Goal: Task Accomplishment & Management: Manage account settings

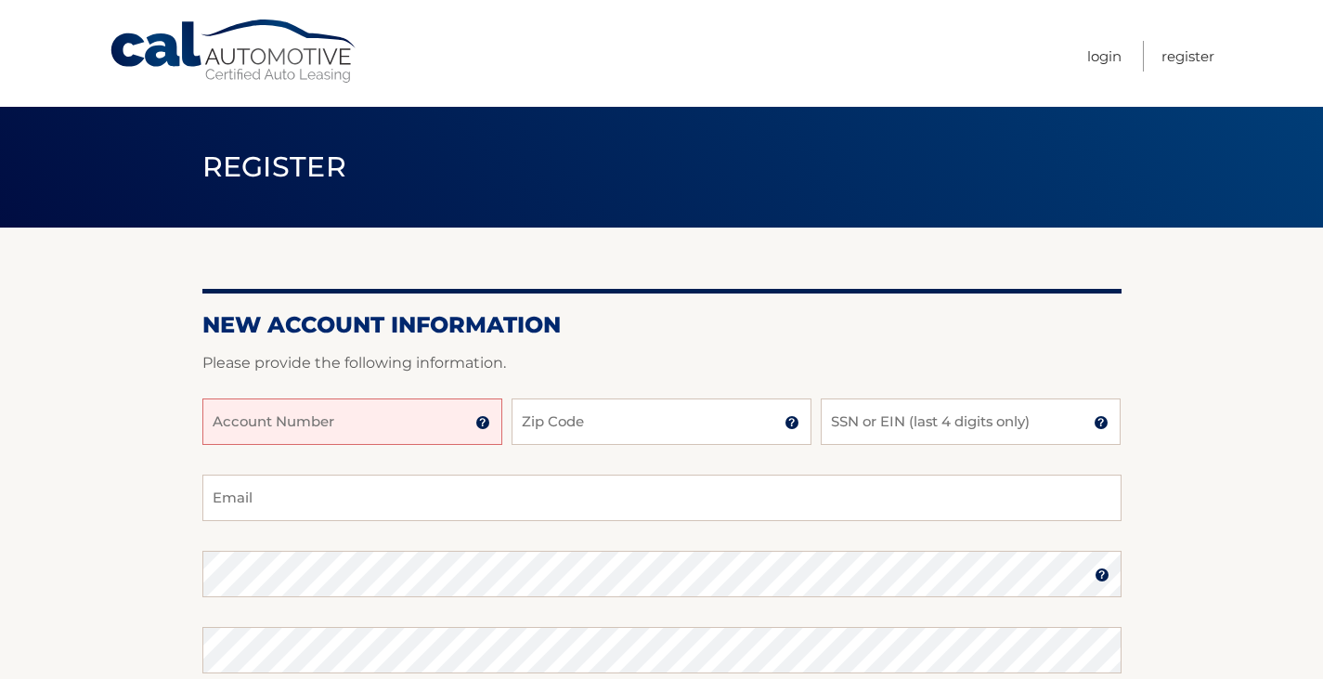
click at [246, 426] on input "Account Number" at bounding box center [352, 421] width 300 height 46
type input "44455988135"
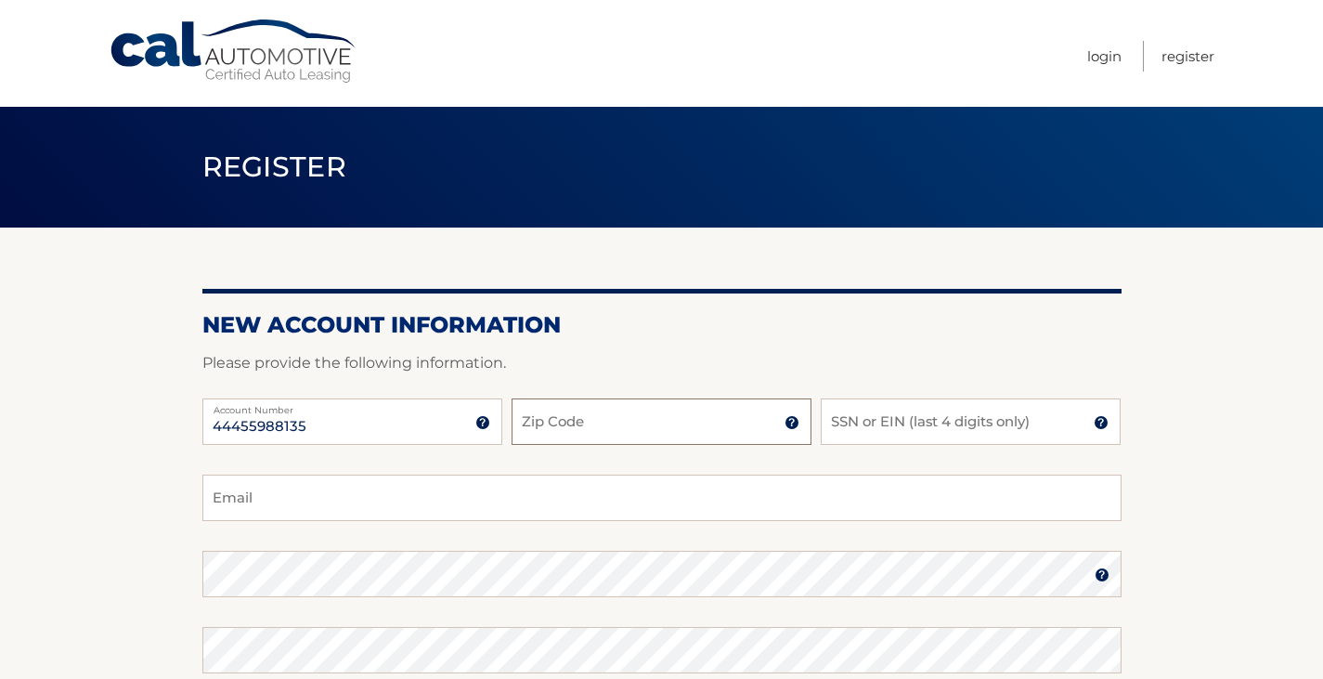
click at [557, 418] on input "Zip Code" at bounding box center [662, 421] width 300 height 46
type input "10591"
click at [848, 433] on input "SSN or EIN (last 4 digits only)" at bounding box center [971, 421] width 300 height 46
type input "1129"
click at [231, 503] on input "Email" at bounding box center [661, 497] width 919 height 46
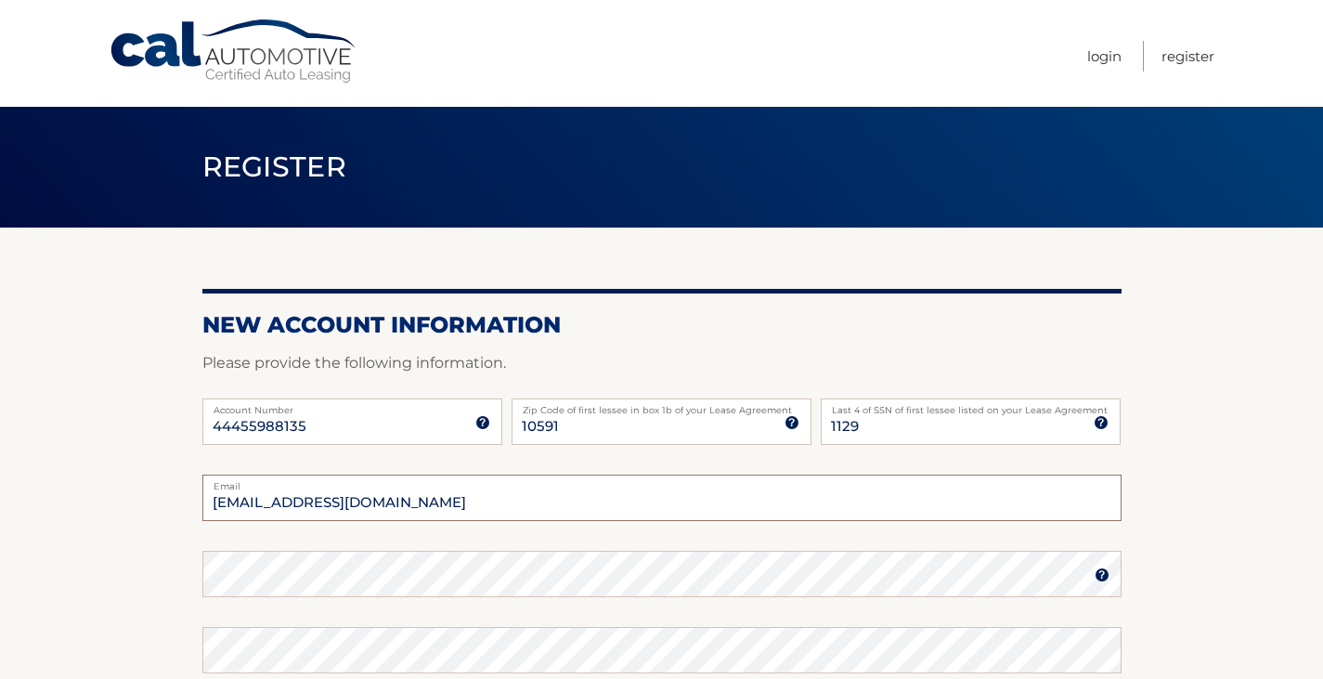
type input "jrjr1059@msn.com"
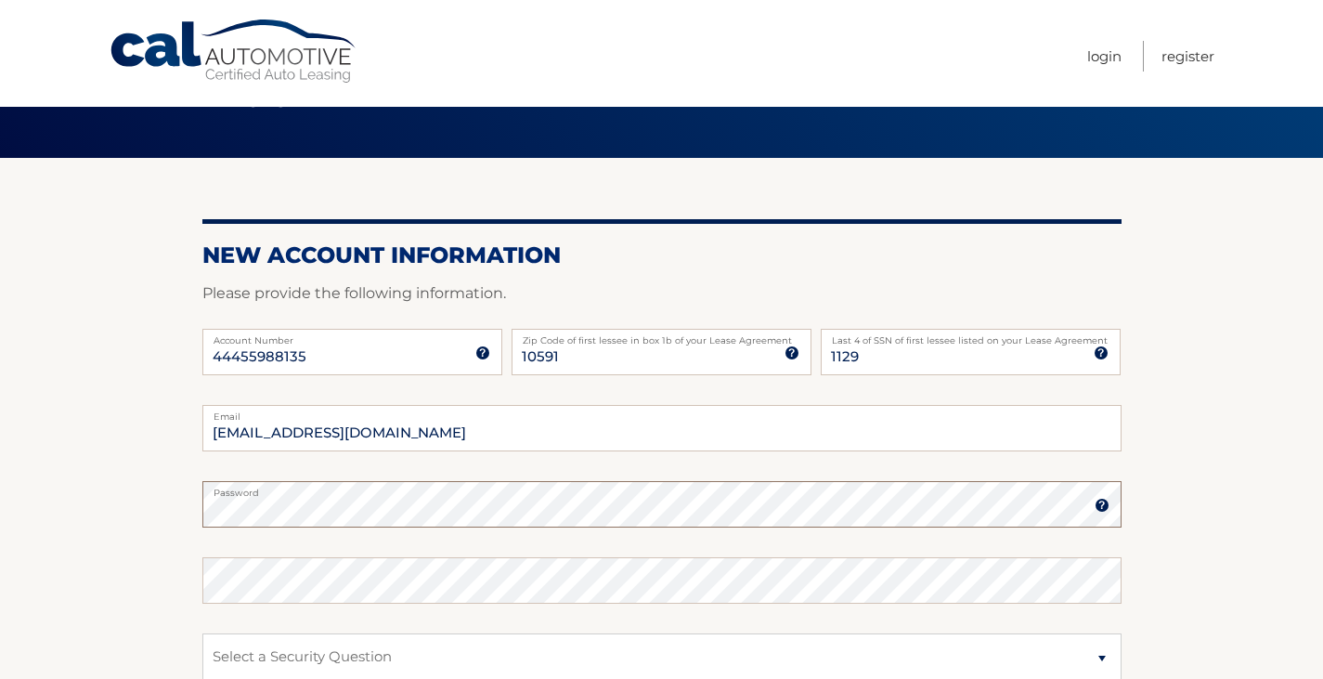
scroll to position [186, 0]
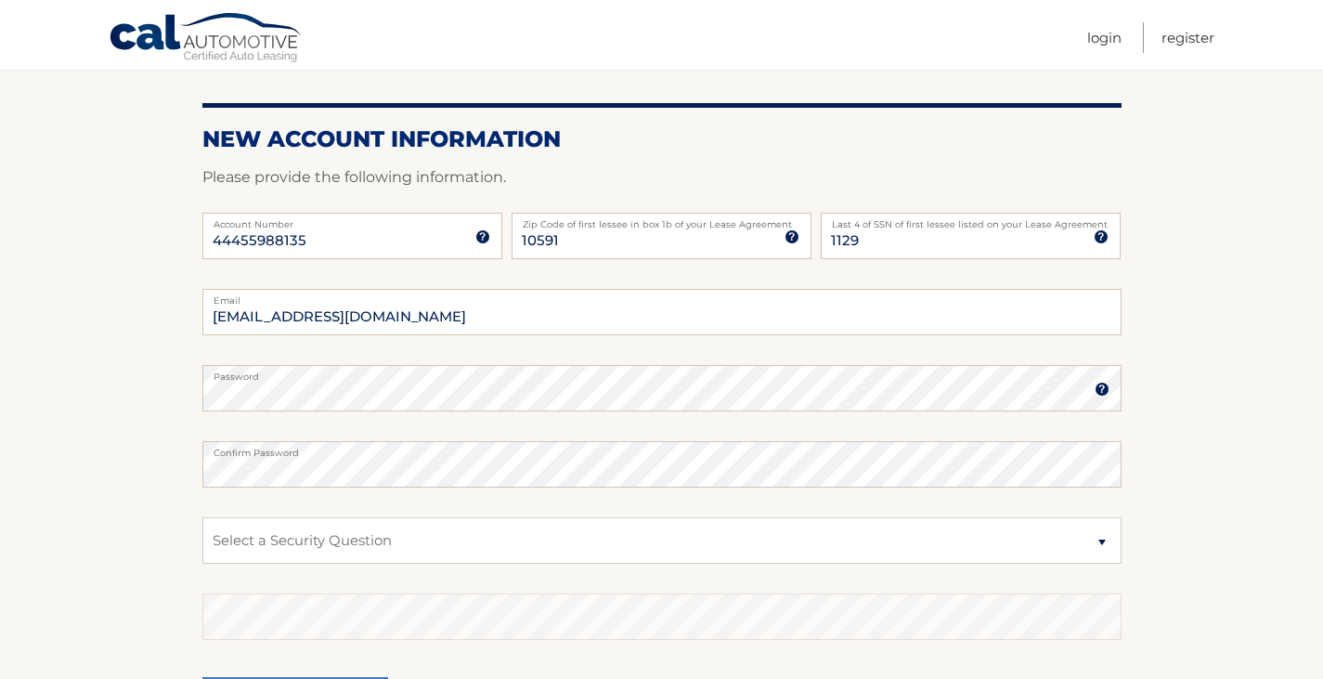
click at [1256, 560] on section "New Account Information Please provide the following information. 44455988135 A…" at bounding box center [661, 404] width 1323 height 725
click at [1100, 541] on select "Select a Security Question What was the name of your elementary school? What is…" at bounding box center [661, 540] width 919 height 46
select select "2"
click at [202, 517] on select "Select a Security Question What was the name of your elementary school? What is…" at bounding box center [661, 540] width 919 height 46
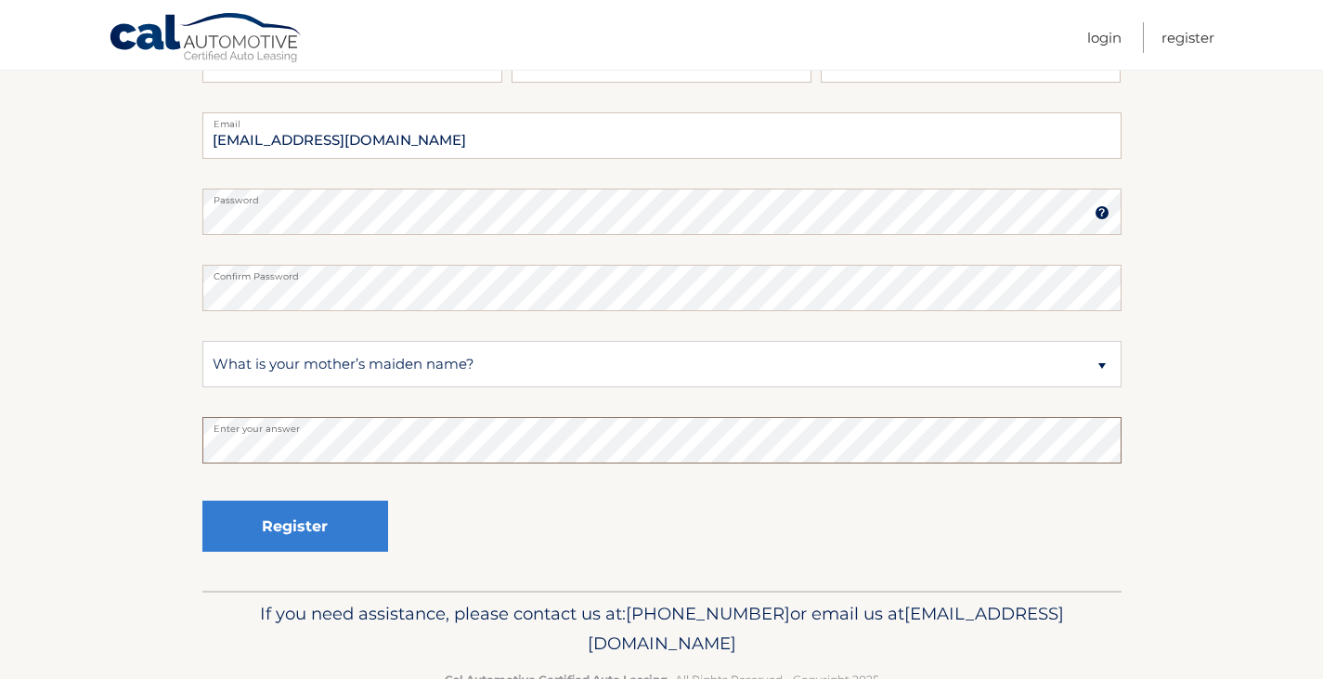
scroll to position [351, 0]
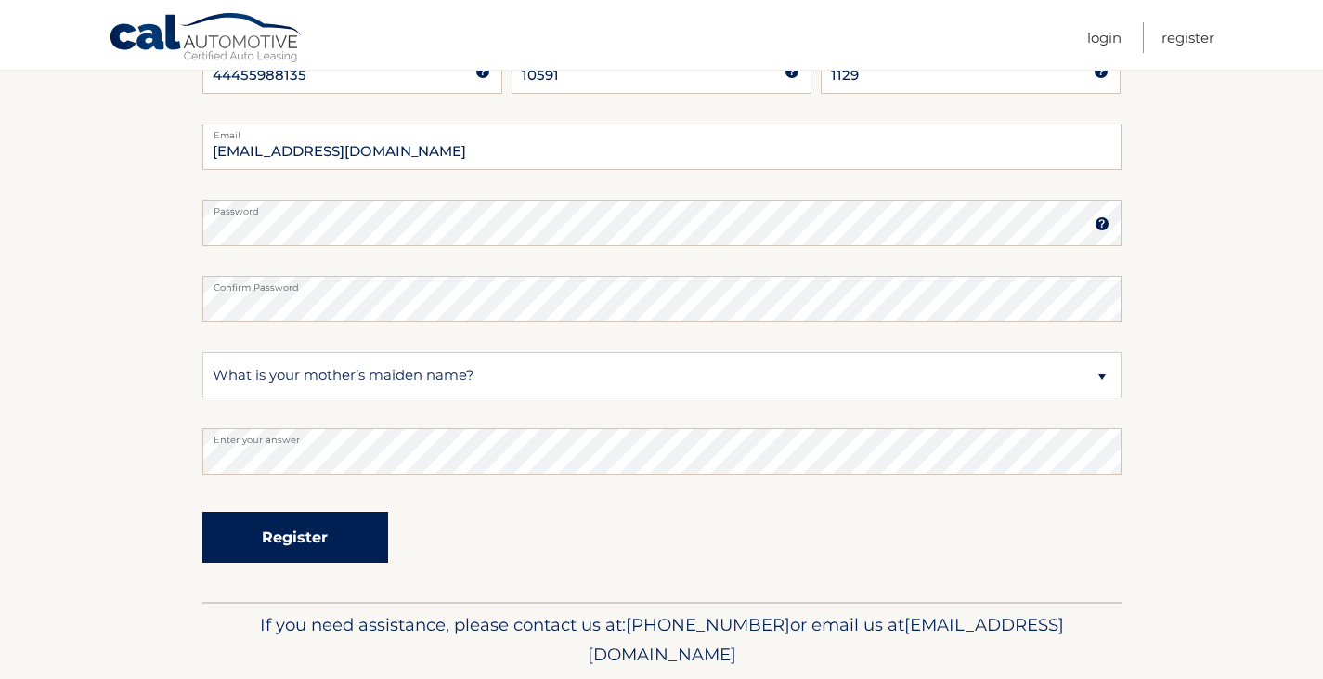
click at [292, 531] on button "Register" at bounding box center [295, 537] width 186 height 51
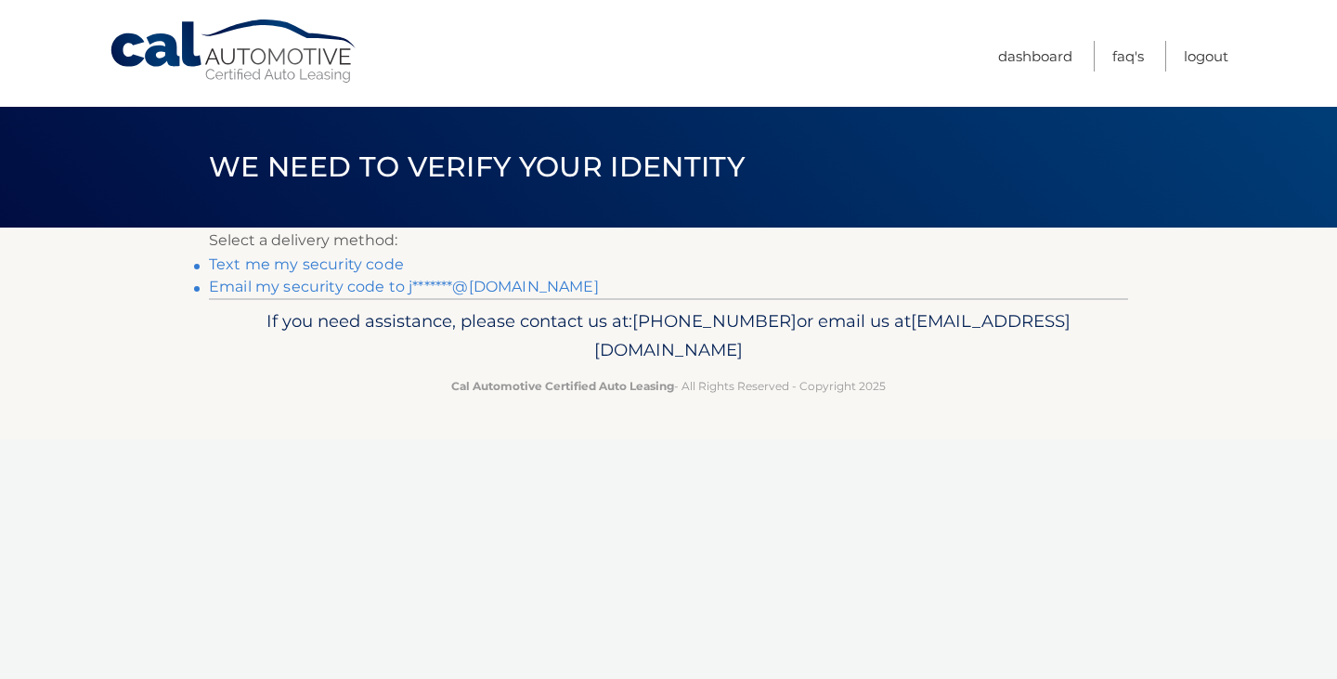
click at [313, 285] on link "Email my security code to j*******@msn.com" at bounding box center [404, 287] width 390 height 18
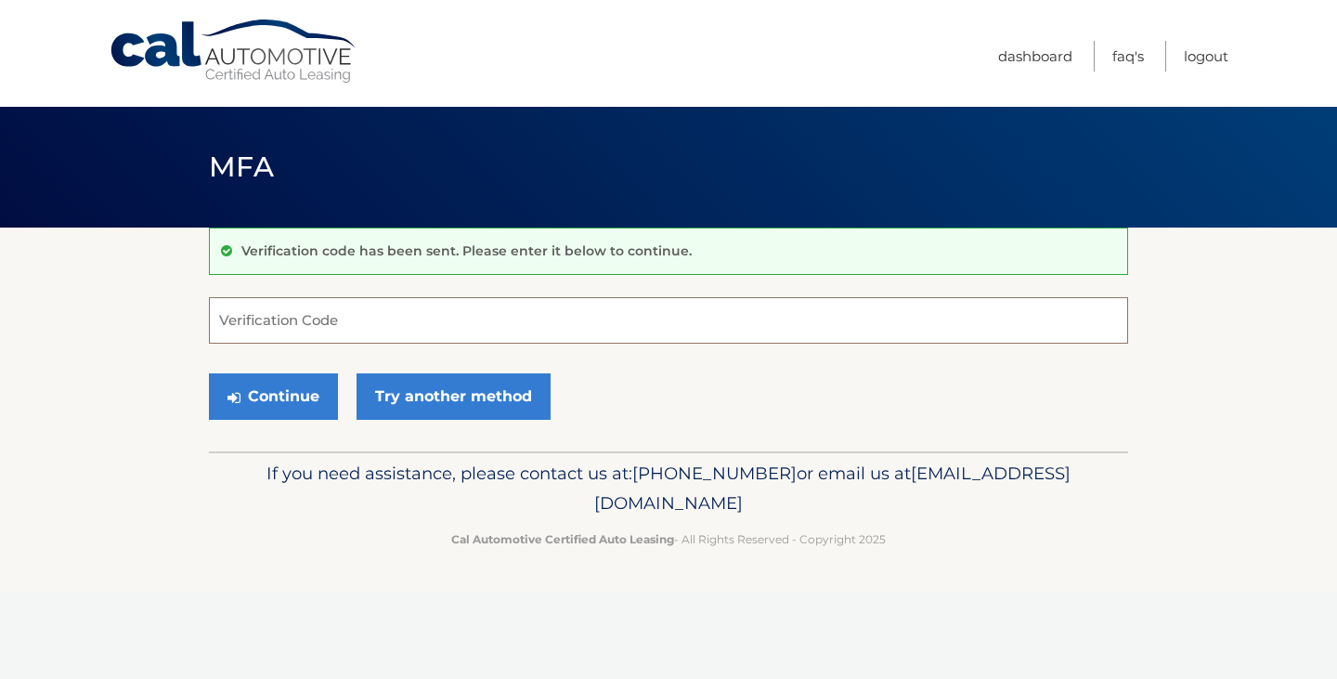
click at [258, 314] on input "Verification Code" at bounding box center [668, 320] width 919 height 46
type input "981709"
click at [280, 387] on button "Continue" at bounding box center [273, 396] width 129 height 46
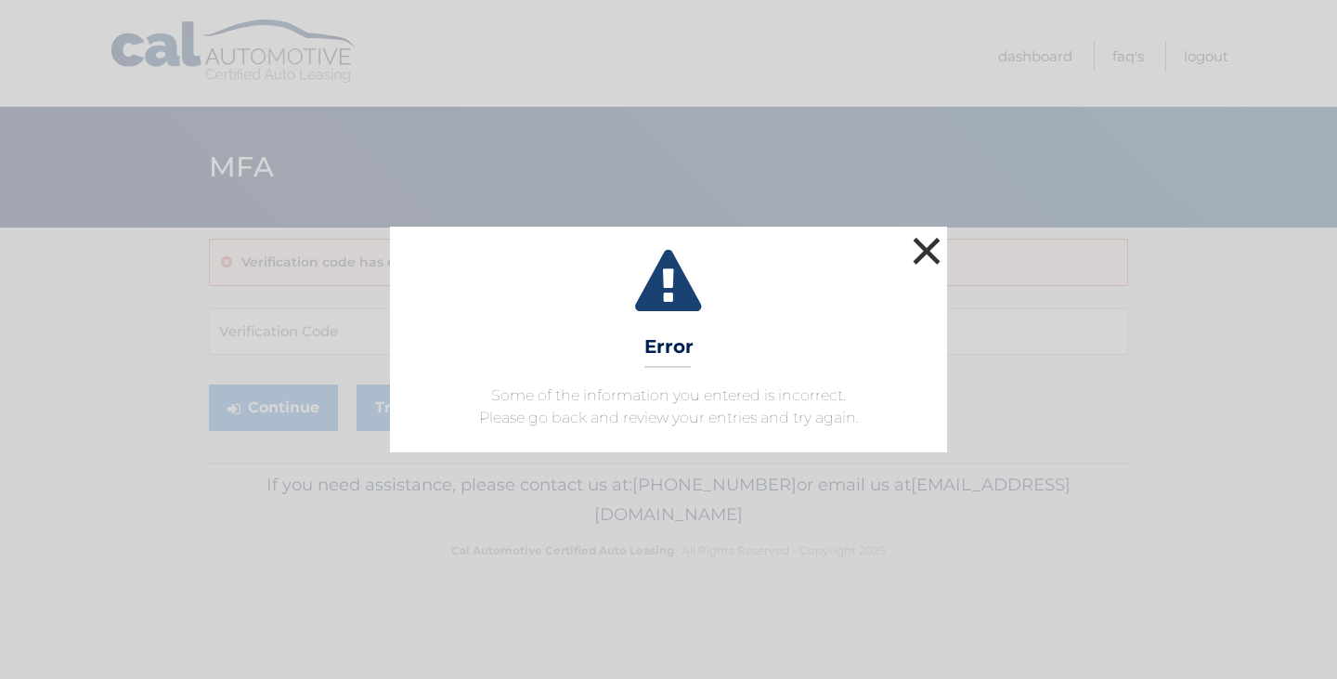
click at [931, 253] on button "×" at bounding box center [926, 250] width 37 height 37
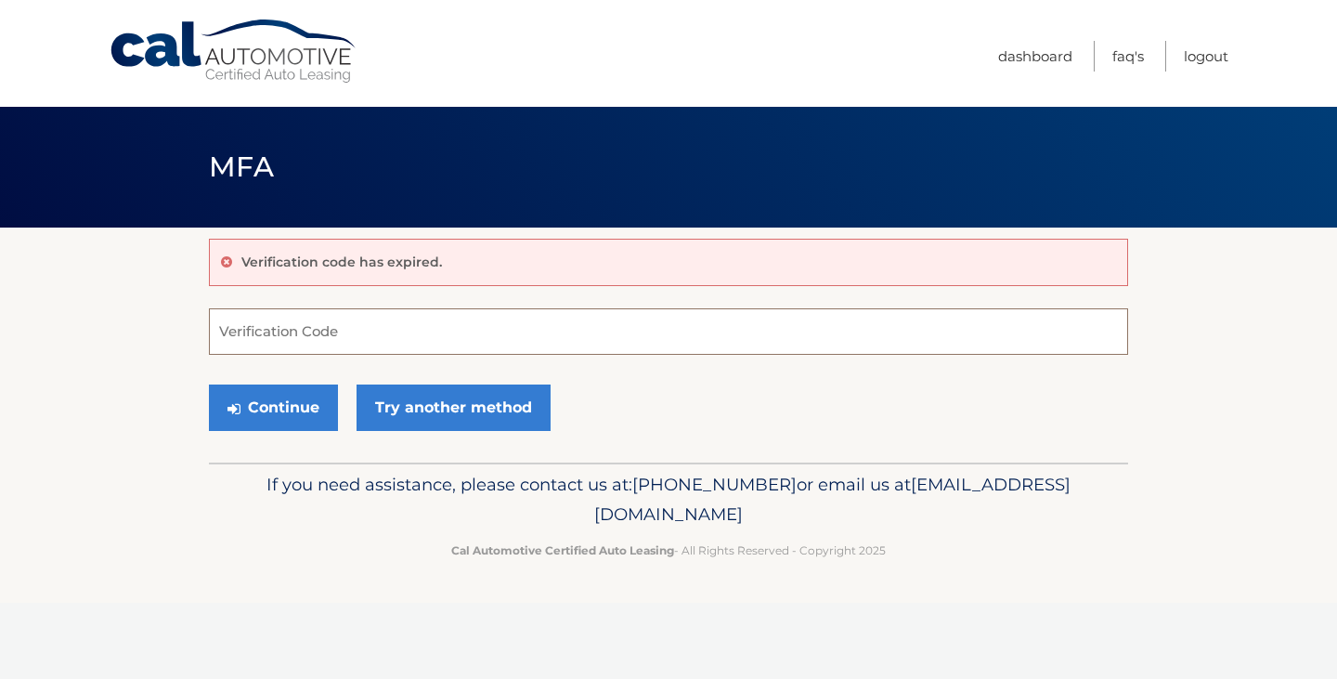
click at [245, 329] on input "Verification Code" at bounding box center [668, 331] width 919 height 46
type input "981709"
click at [290, 413] on button "Continue" at bounding box center [273, 407] width 129 height 46
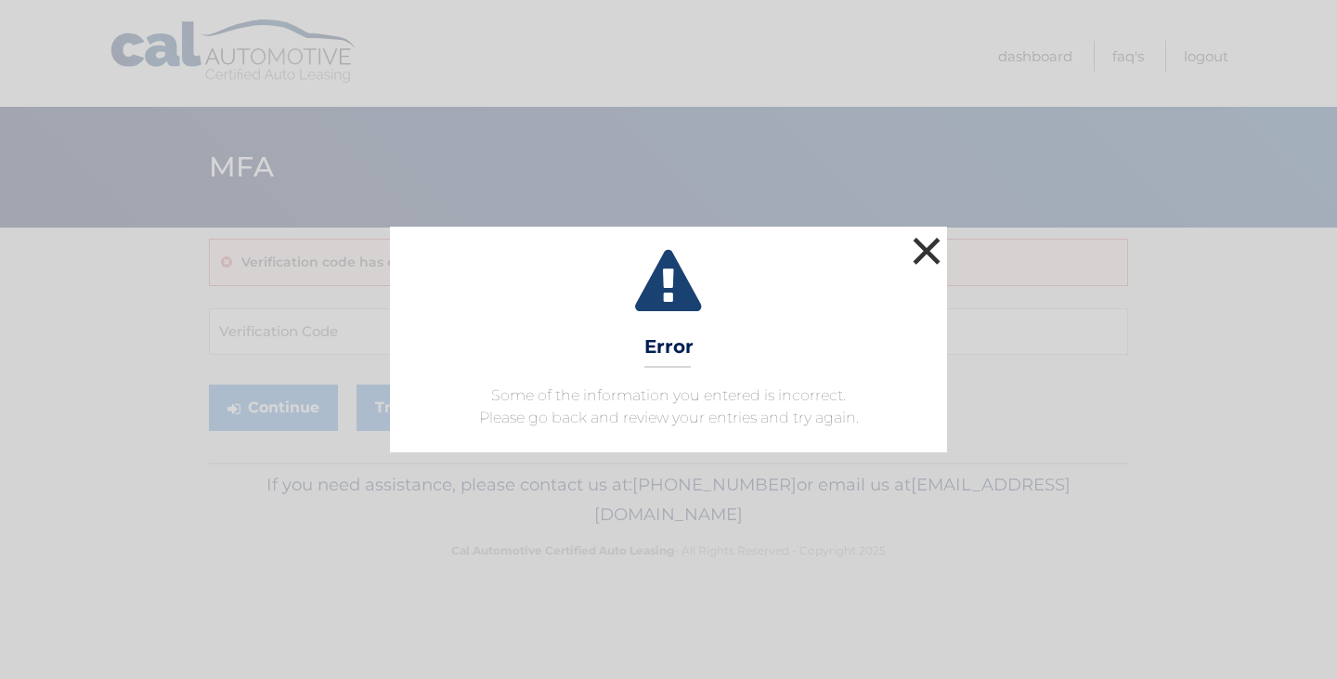
click at [932, 240] on button "×" at bounding box center [926, 250] width 37 height 37
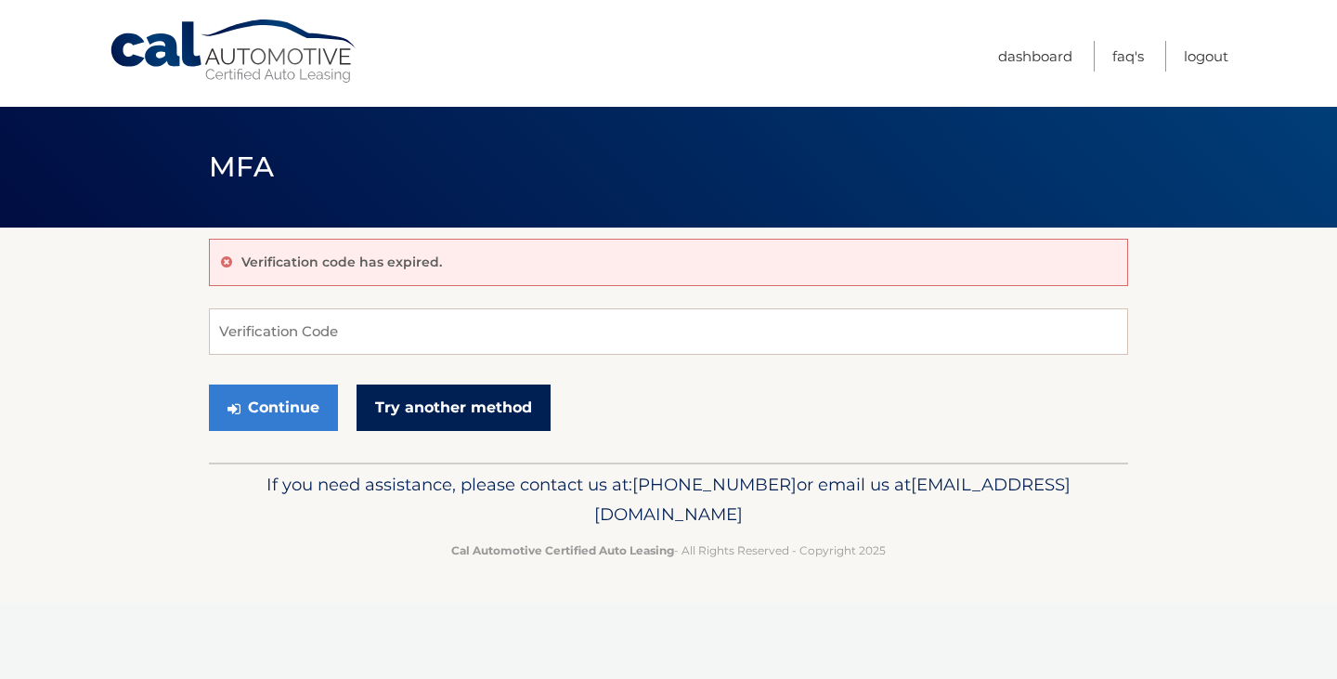
drag, startPoint x: 447, startPoint y: 404, endPoint x: 516, endPoint y: 446, distance: 80.4
click at [447, 404] on link "Try another method" at bounding box center [453, 407] width 194 height 46
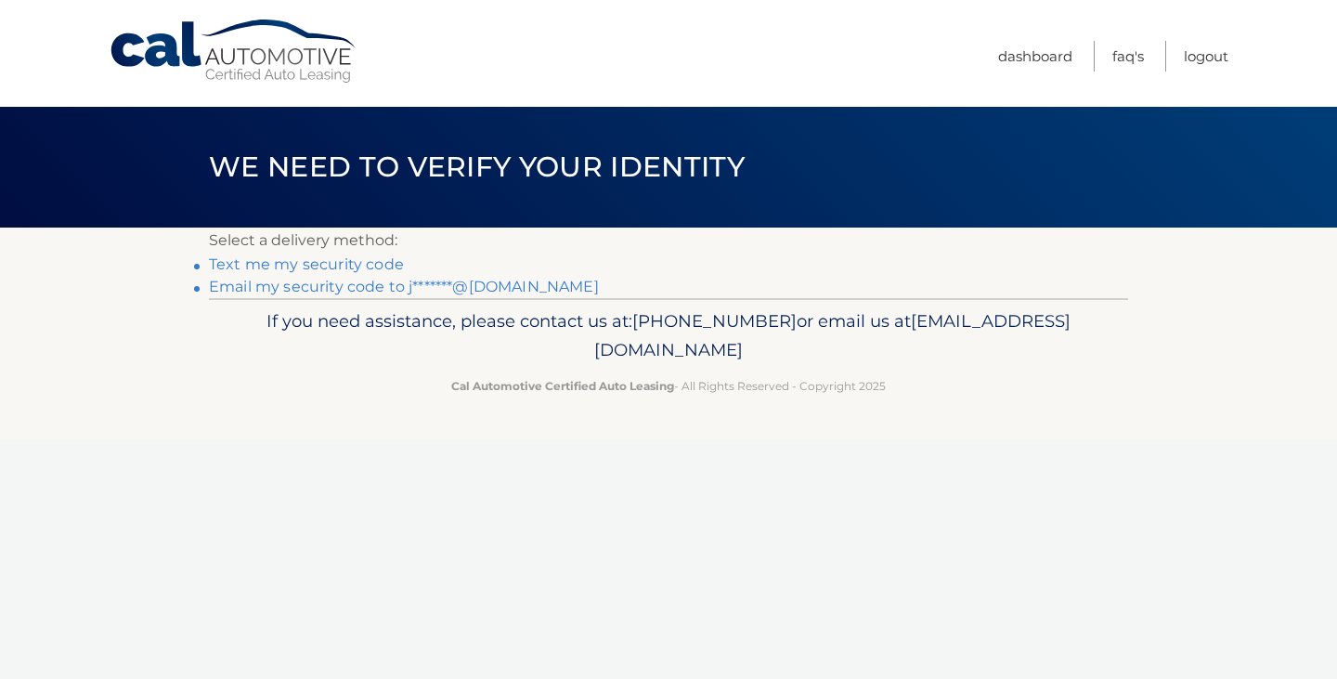
click at [334, 257] on link "Text me my security code" at bounding box center [306, 264] width 195 height 18
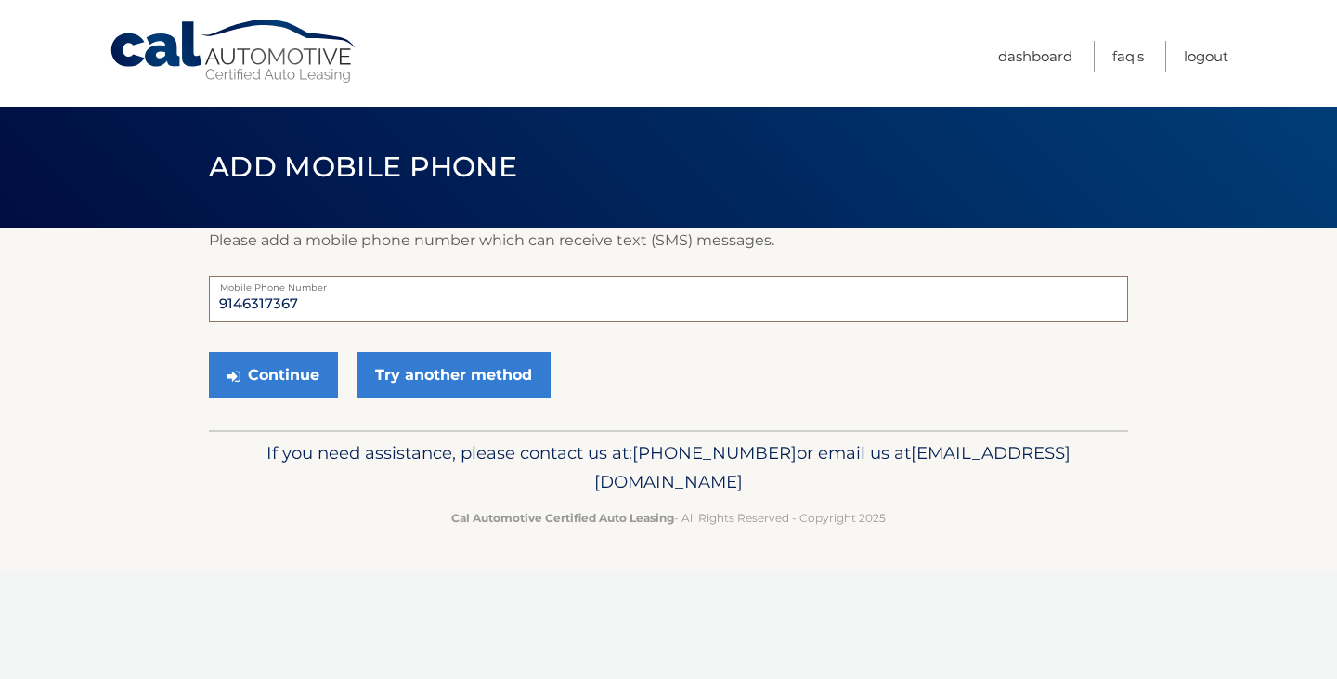
drag, startPoint x: 308, startPoint y: 305, endPoint x: 149, endPoint y: 307, distance: 159.7
click at [163, 306] on section "Please add a mobile phone number which can receive text (SMS) messages. 9146317…" at bounding box center [668, 328] width 1337 height 202
type input "9176921159"
click at [294, 377] on button "Continue" at bounding box center [273, 375] width 129 height 46
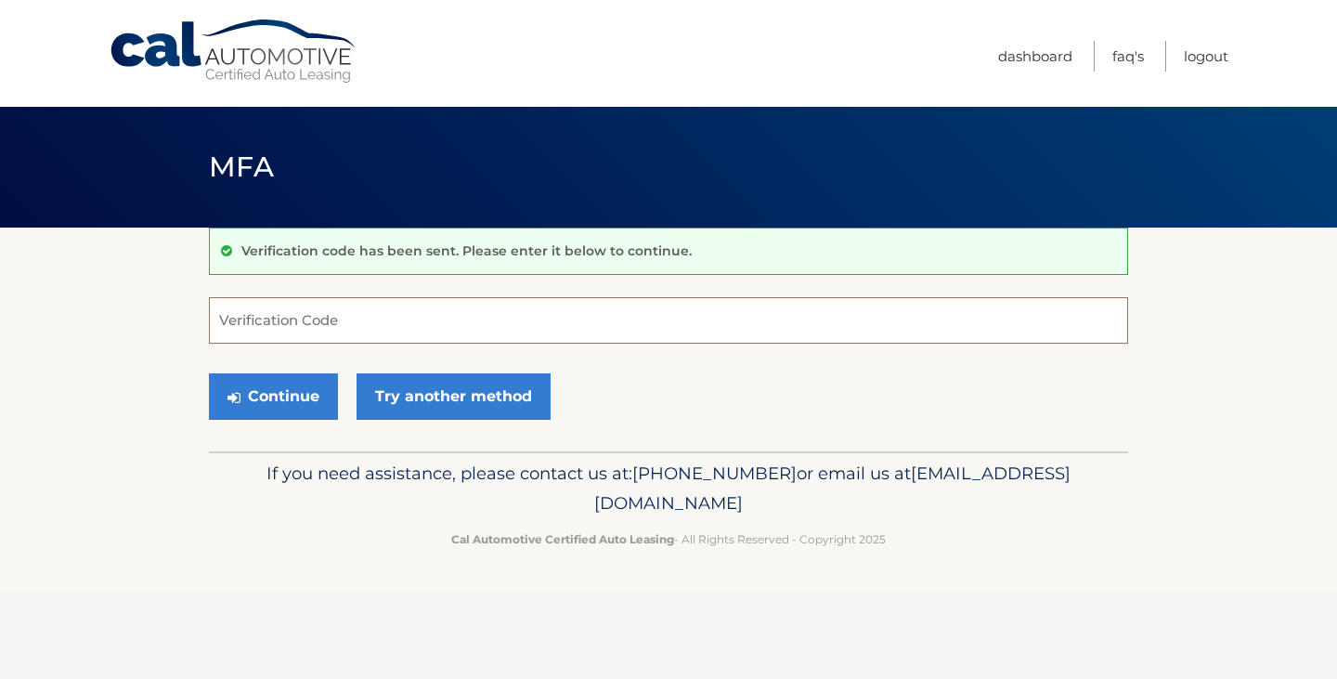
click at [238, 320] on input "Verification Code" at bounding box center [668, 320] width 919 height 46
type input "009888"
click at [278, 399] on button "Continue" at bounding box center [273, 396] width 129 height 46
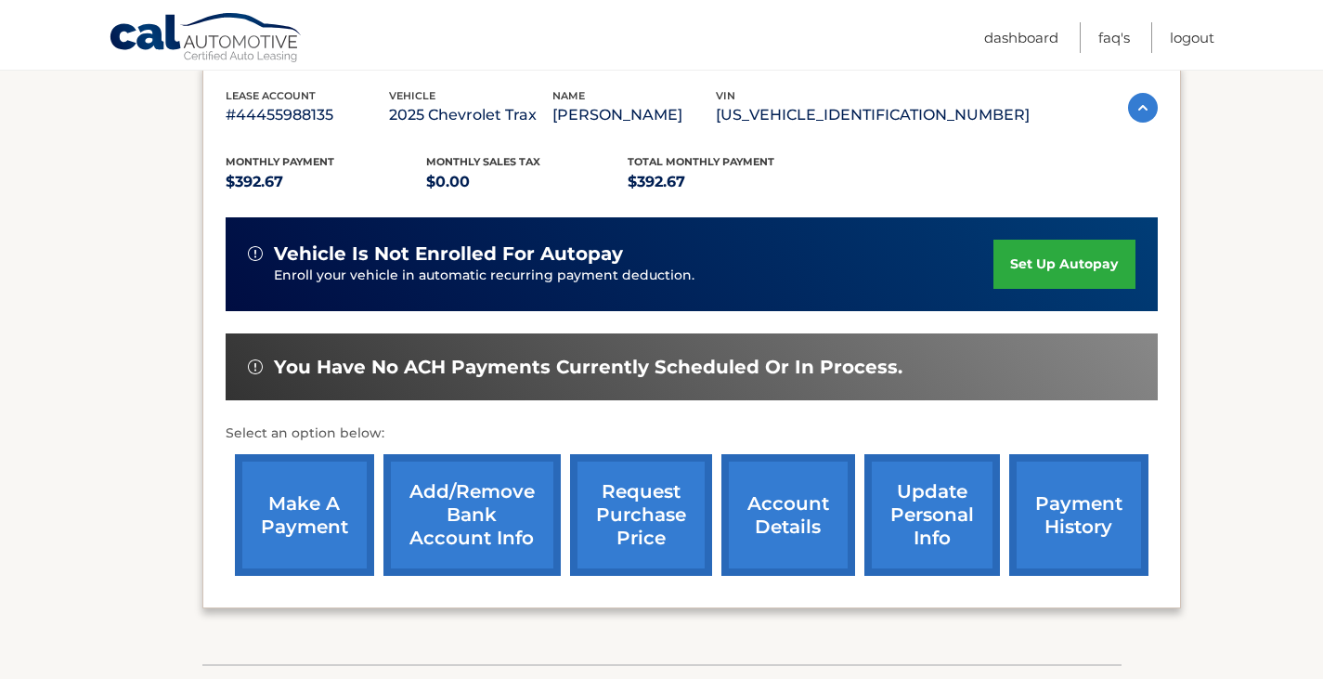
scroll to position [278, 0]
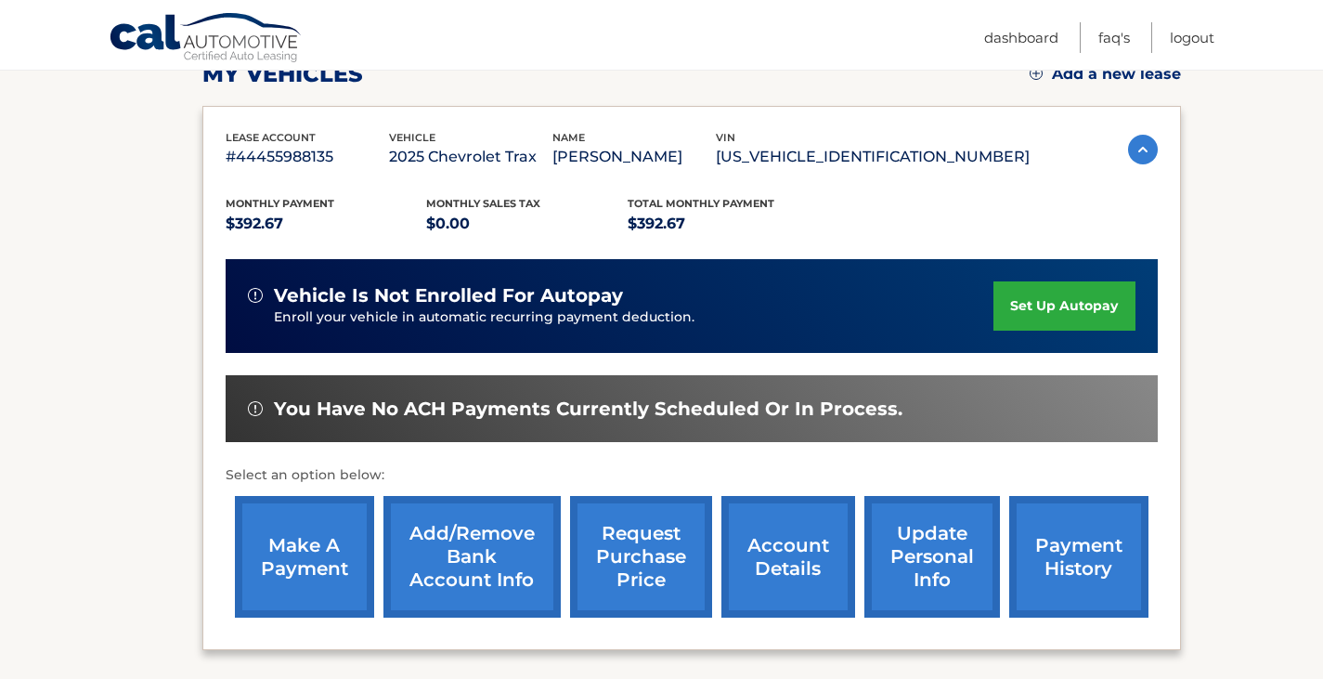
click at [1070, 304] on link "set up autopay" at bounding box center [1063, 305] width 141 height 49
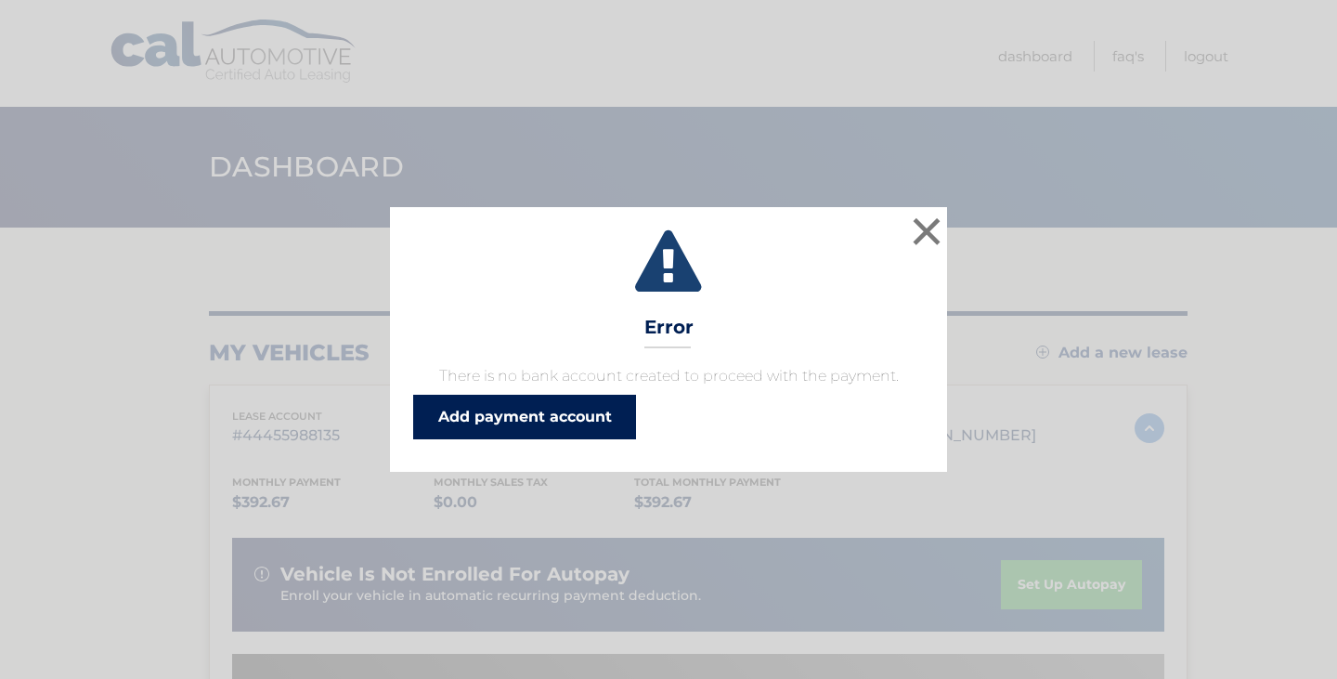
click at [550, 412] on link "Add payment account" at bounding box center [524, 417] width 223 height 45
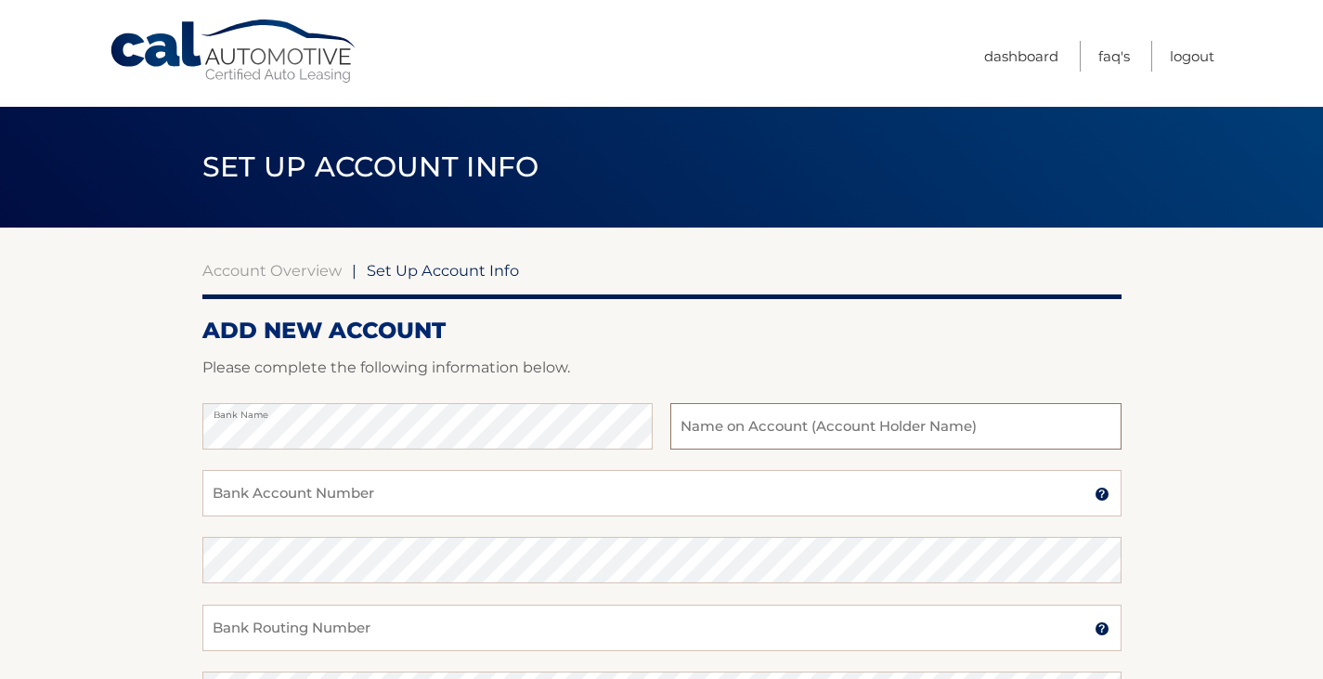
click at [696, 429] on input "text" at bounding box center [895, 426] width 450 height 46
click at [718, 422] on input "text" at bounding box center [895, 426] width 450 height 46
type input "Marian L. Ragusa"
click at [252, 499] on input "Bank Account Number" at bounding box center [661, 493] width 919 height 46
click at [263, 499] on input "Bank Account Number" at bounding box center [661, 493] width 919 height 46
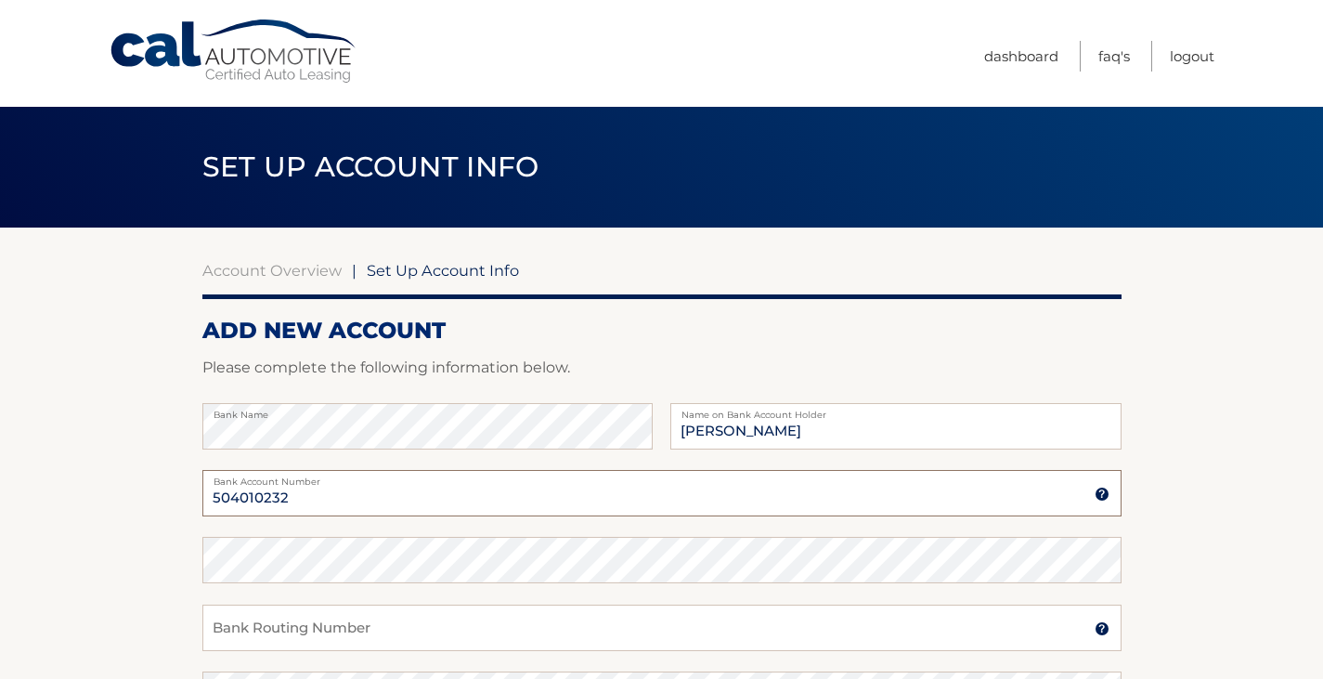
type input "504010232"
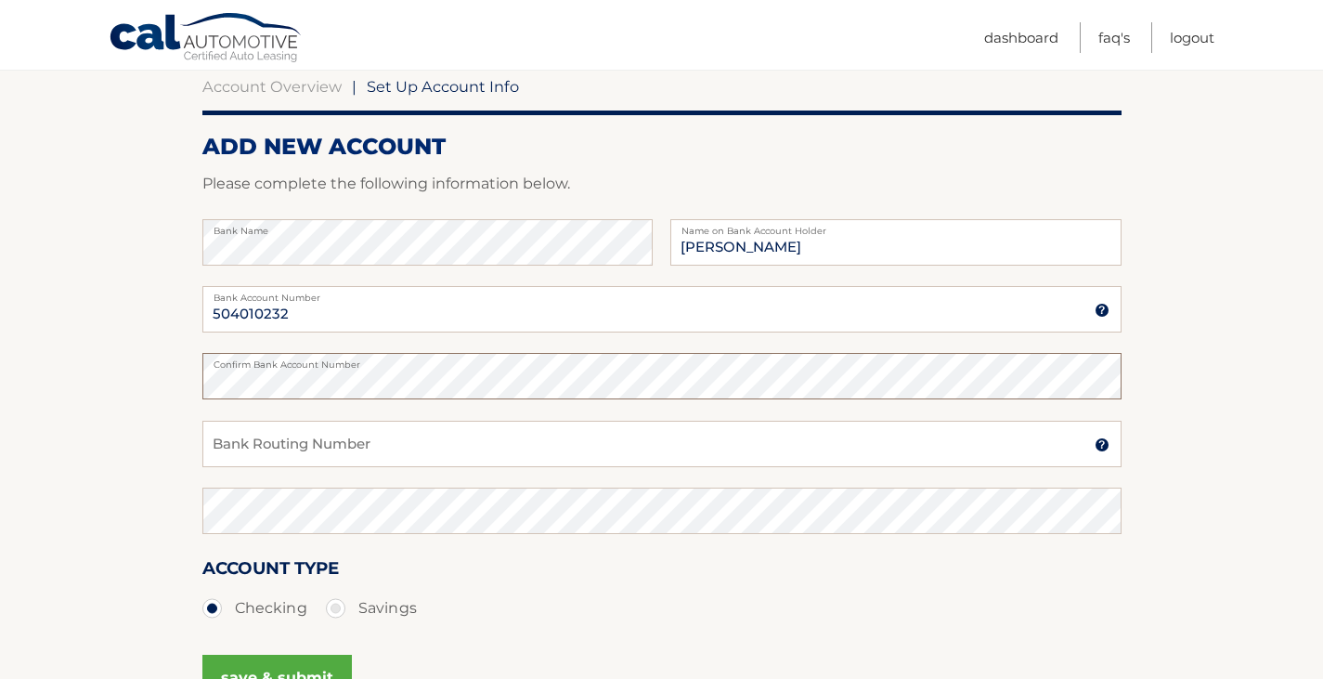
scroll to position [186, 0]
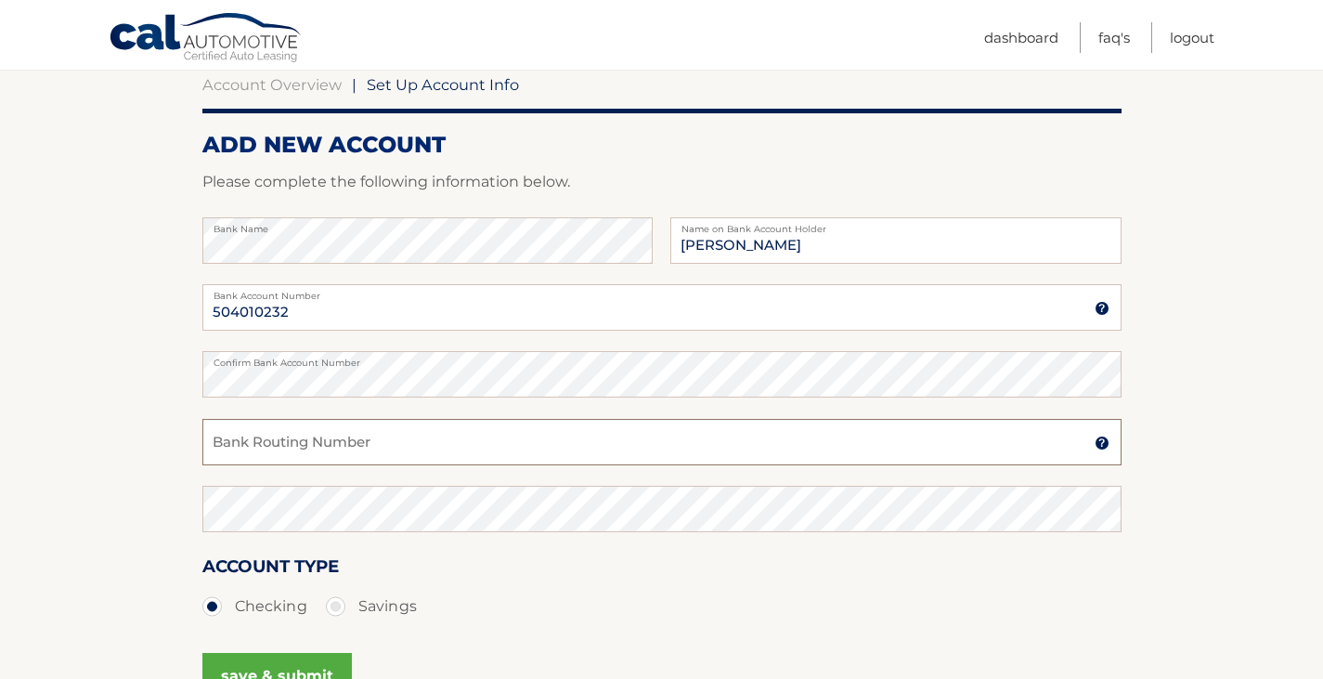
click at [223, 448] on input "Bank Routing Number" at bounding box center [661, 442] width 919 height 46
click at [237, 449] on input "Bank Routing Number" at bounding box center [661, 442] width 919 height 46
type input "021906934"
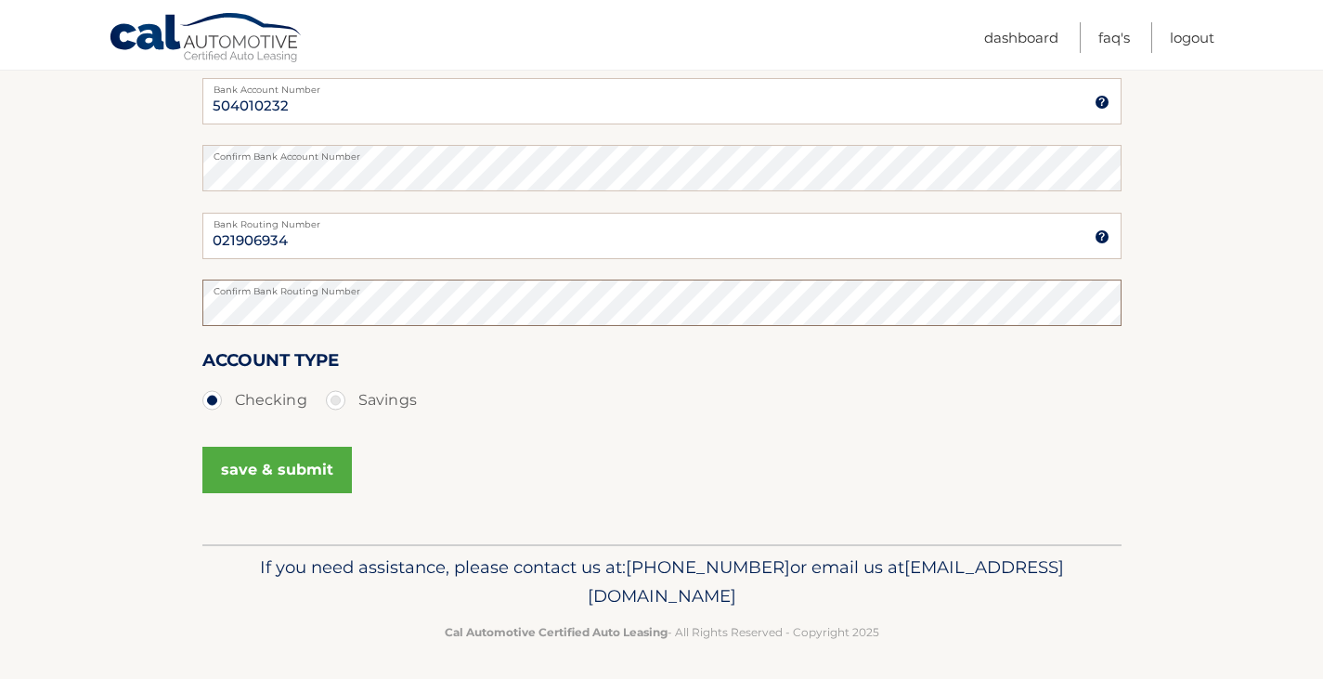
scroll to position [398, 0]
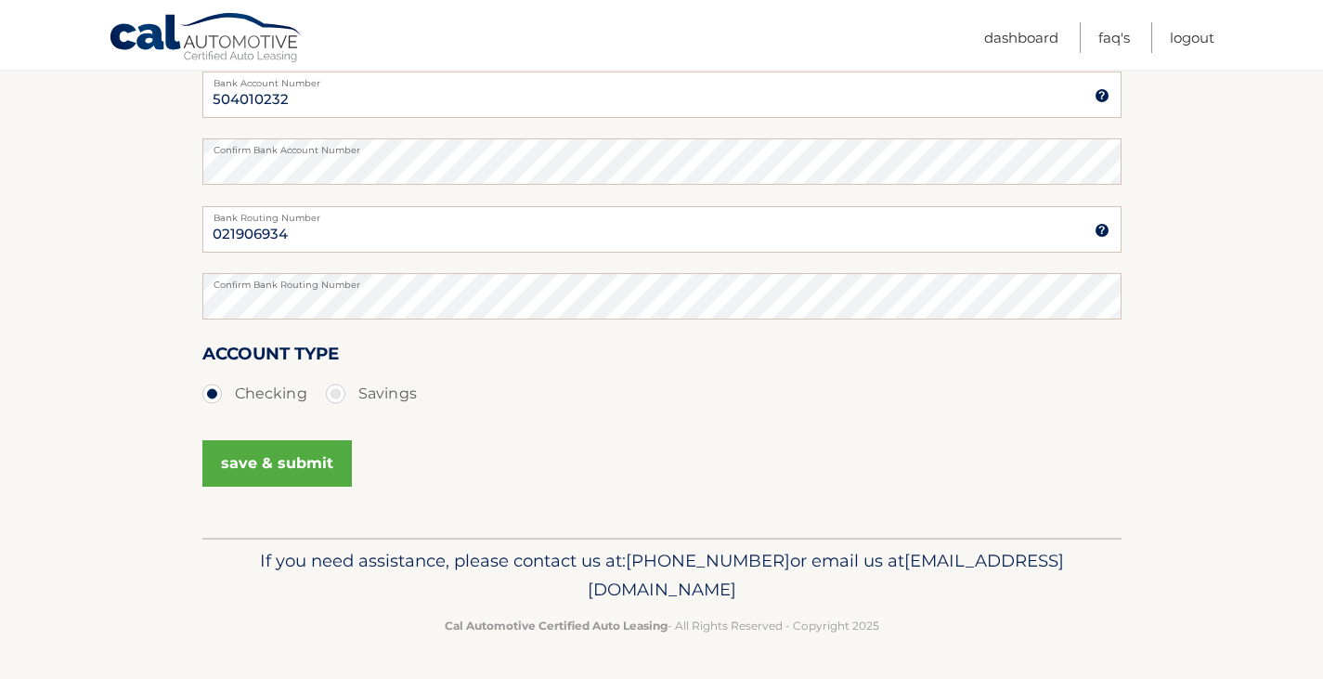
click at [275, 463] on button "save & submit" at bounding box center [276, 463] width 149 height 46
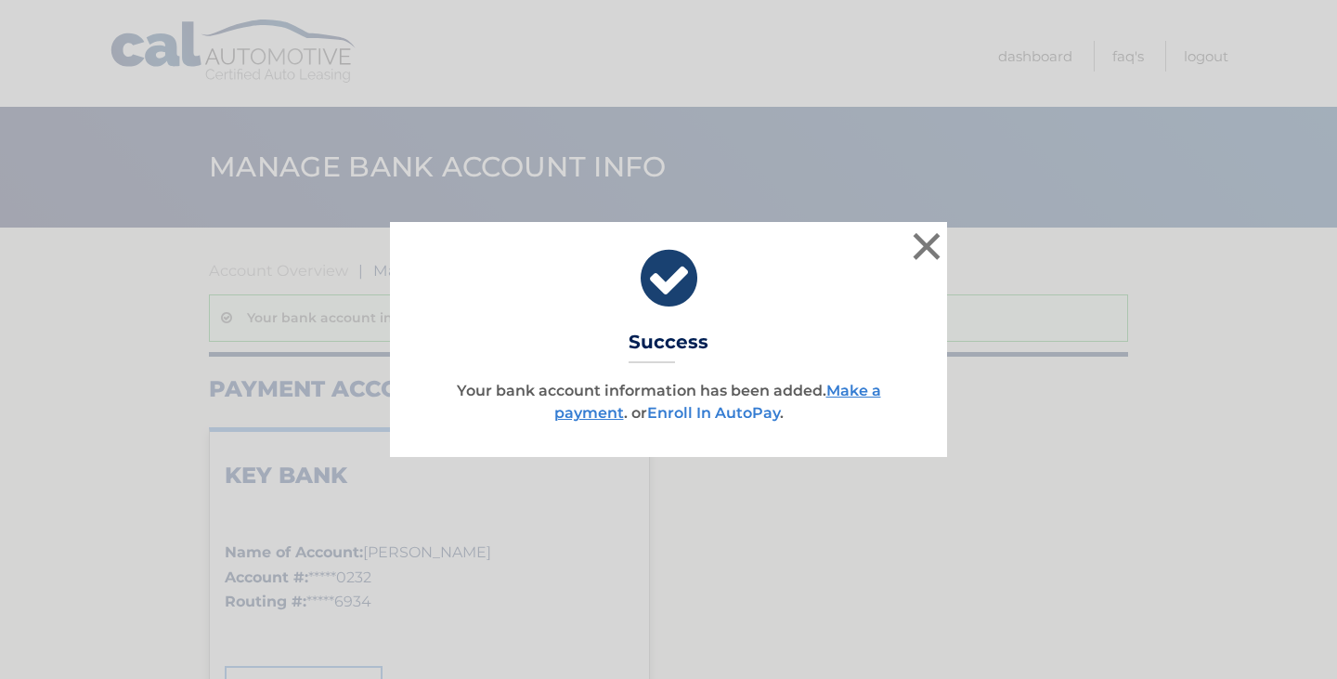
click at [701, 407] on link "Enroll In AutoPay" at bounding box center [713, 413] width 133 height 18
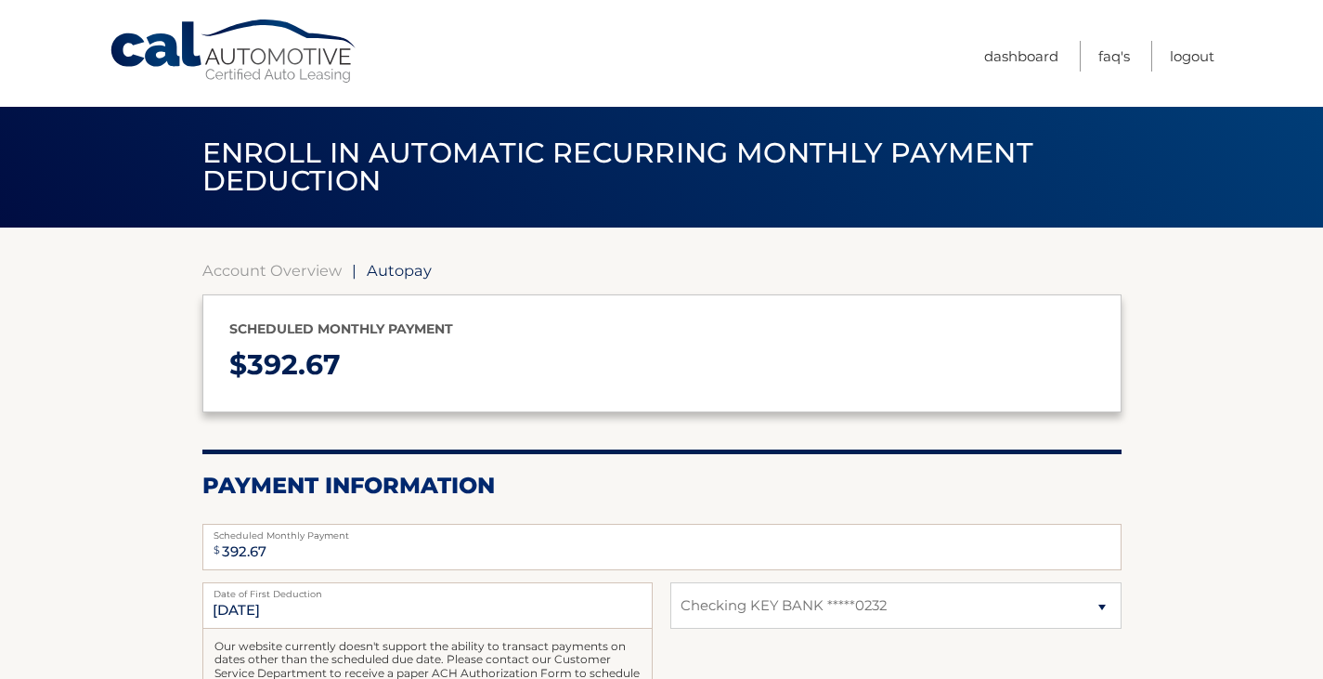
select select "Mzc5MDhjOGUtMTU1OC00NGRiLTgyODctOTI2YWViYmMzZjI4"
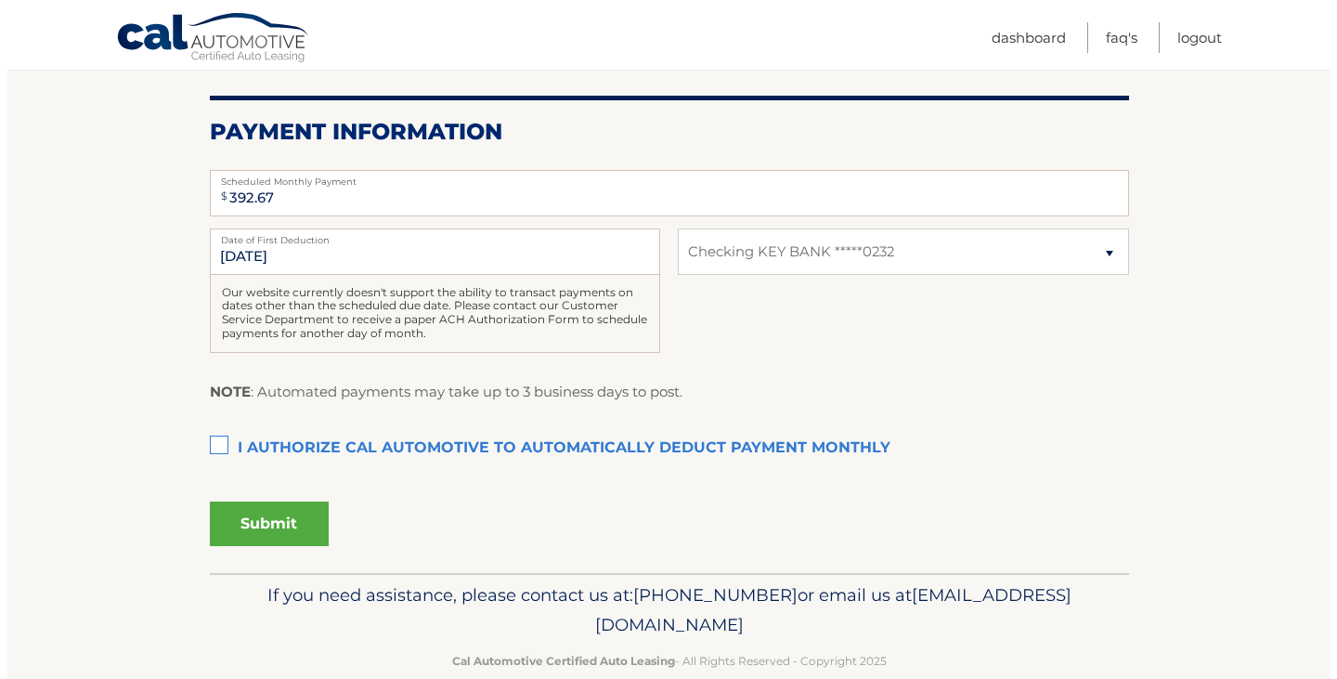
scroll to position [371, 0]
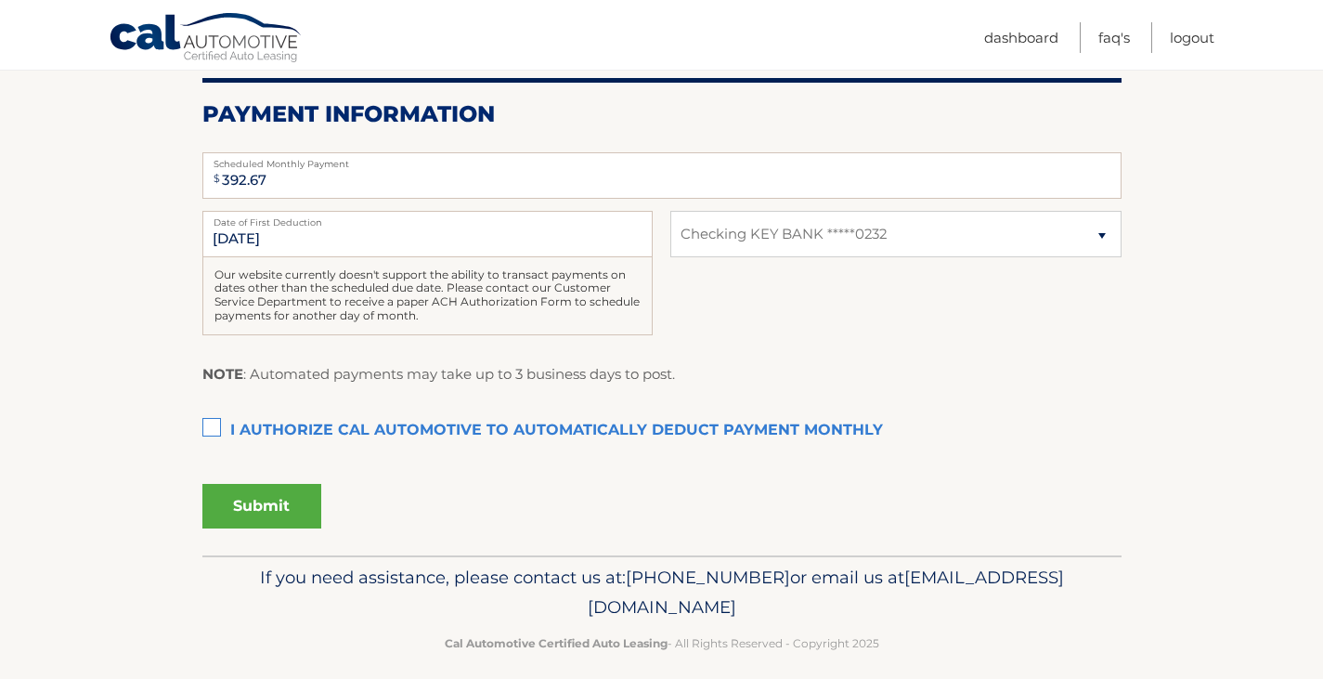
click at [212, 430] on label "I authorize cal automotive to automatically deduct payment monthly This checkbo…" at bounding box center [661, 430] width 919 height 37
click at [0, 0] on input "I authorize cal automotive to automatically deduct payment monthly This checkbo…" at bounding box center [0, 0] width 0 height 0
click at [253, 498] on button "Submit" at bounding box center [261, 506] width 119 height 45
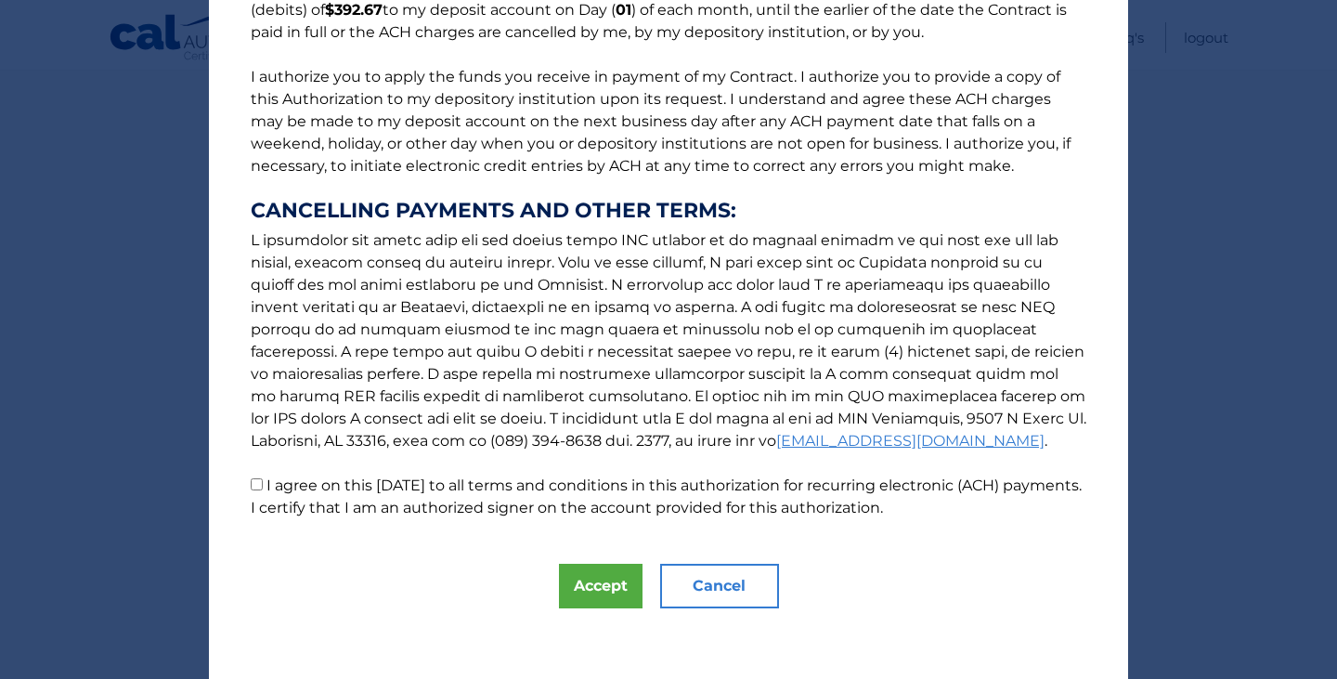
scroll to position [199, 0]
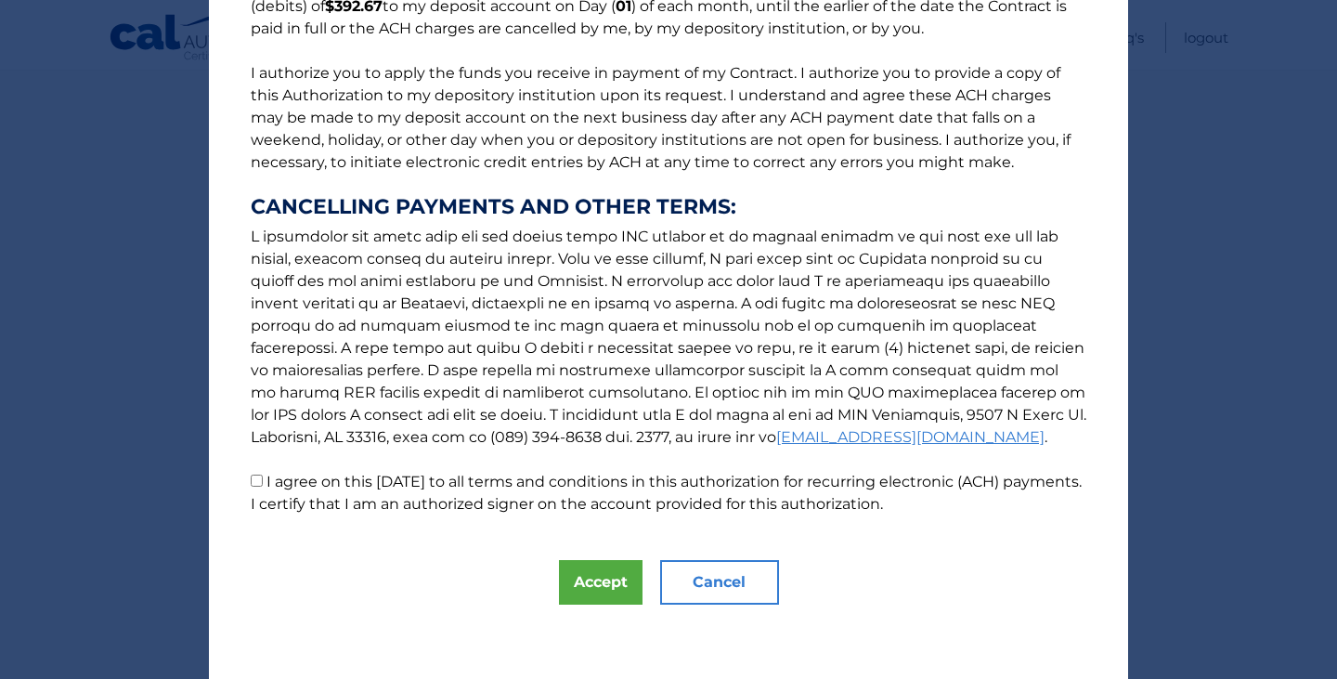
drag, startPoint x: 249, startPoint y: 482, endPoint x: 322, endPoint y: 536, distance: 91.0
click at [251, 482] on input "I agree on this 09/17/2025 to all terms and conditions in this authorization fo…" at bounding box center [257, 480] width 12 height 12
checkbox input "true"
click at [588, 582] on button "Accept" at bounding box center [601, 582] width 84 height 45
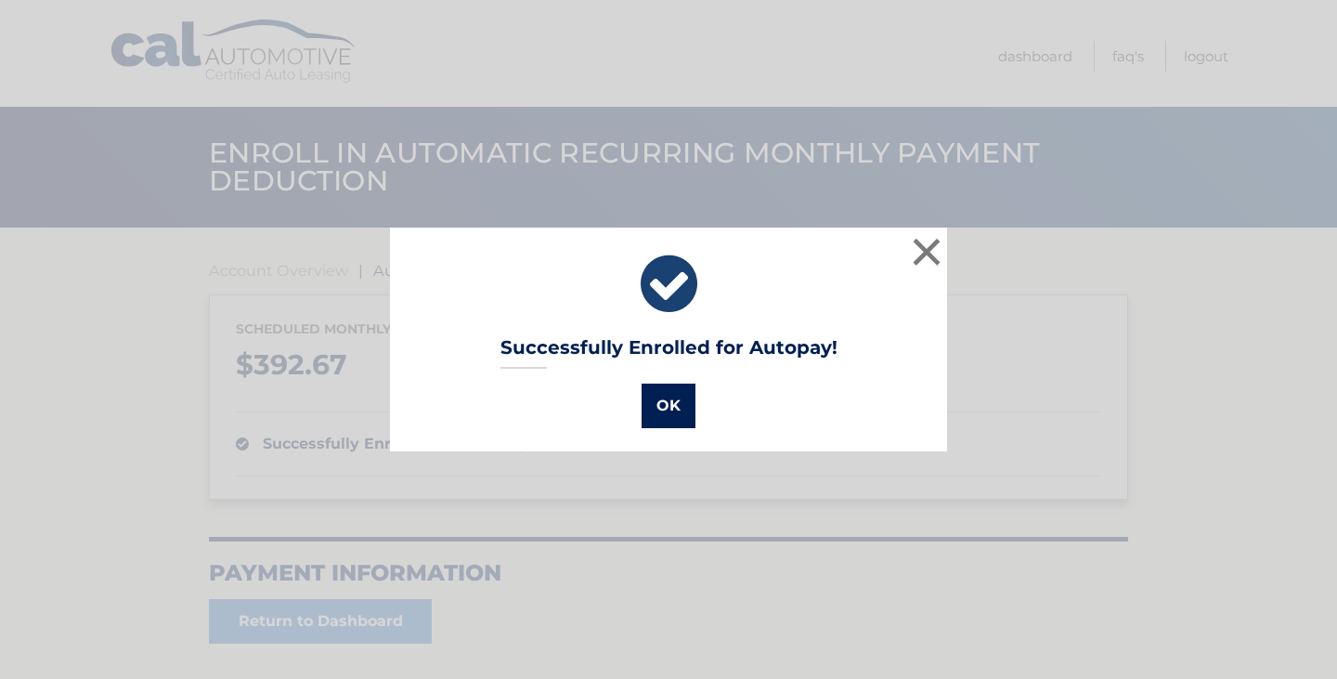
click at [660, 406] on button "OK" at bounding box center [668, 405] width 54 height 45
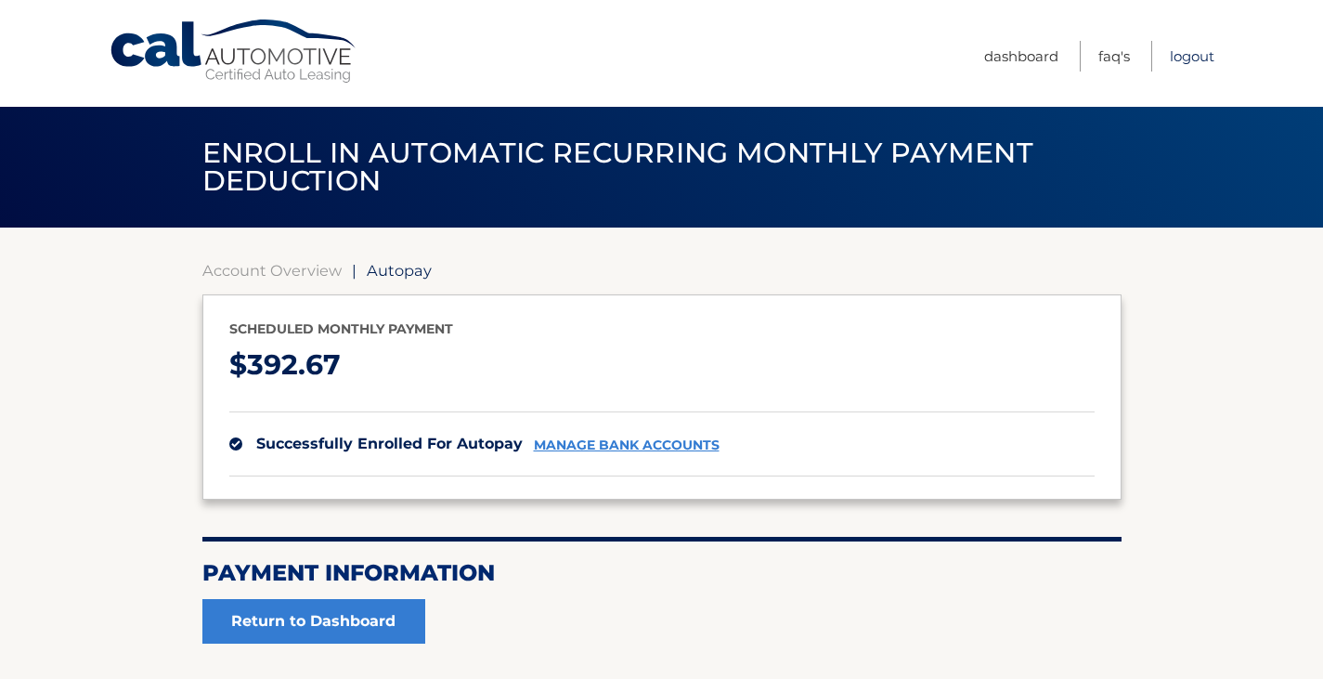
click at [1193, 53] on link "Logout" at bounding box center [1192, 56] width 45 height 31
